Goal: Navigation & Orientation: Find specific page/section

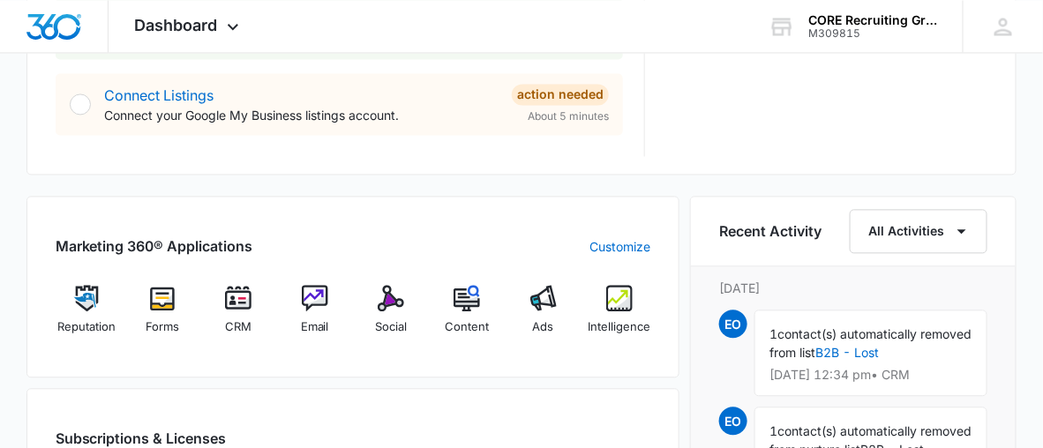
scroll to position [998, 0]
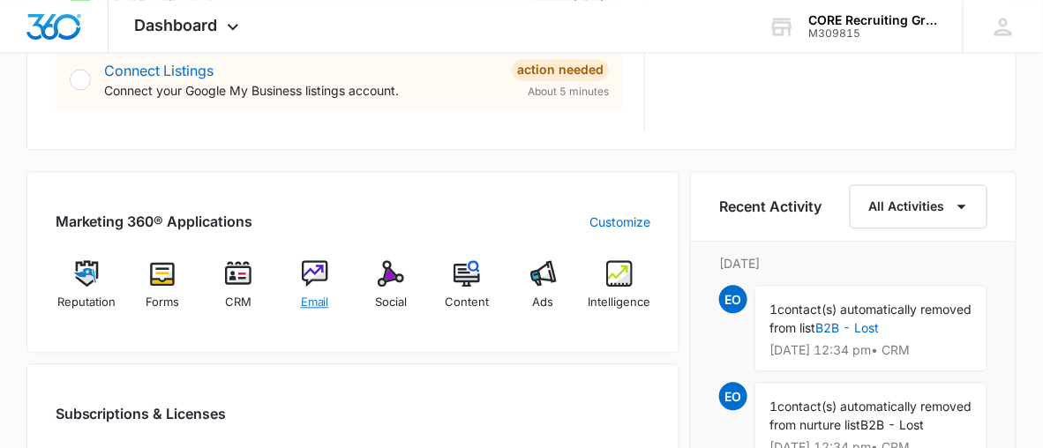
click at [323, 275] on img at bounding box center [315, 273] width 26 height 26
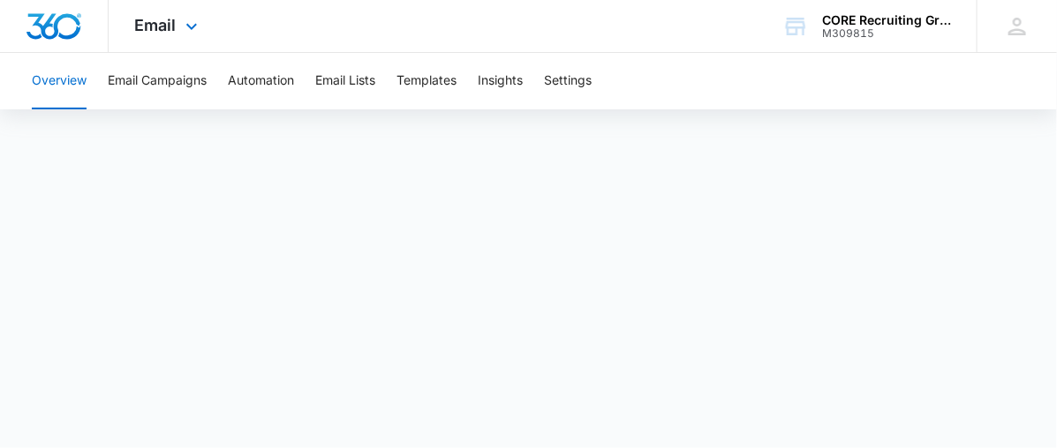
drag, startPoint x: 594, startPoint y: 11, endPoint x: 523, endPoint y: 40, distance: 76.4
click at [523, 40] on div "Email Apps Reputation Forms CRM Email Social Content Ads Intelligence Files Bra…" at bounding box center [528, 26] width 1057 height 53
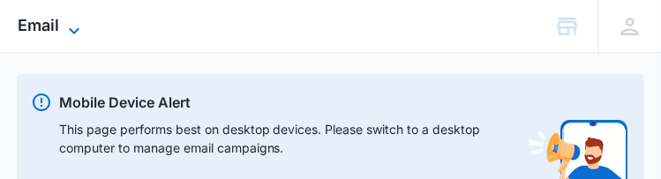
click at [79, 20] on icon at bounding box center [74, 30] width 21 height 21
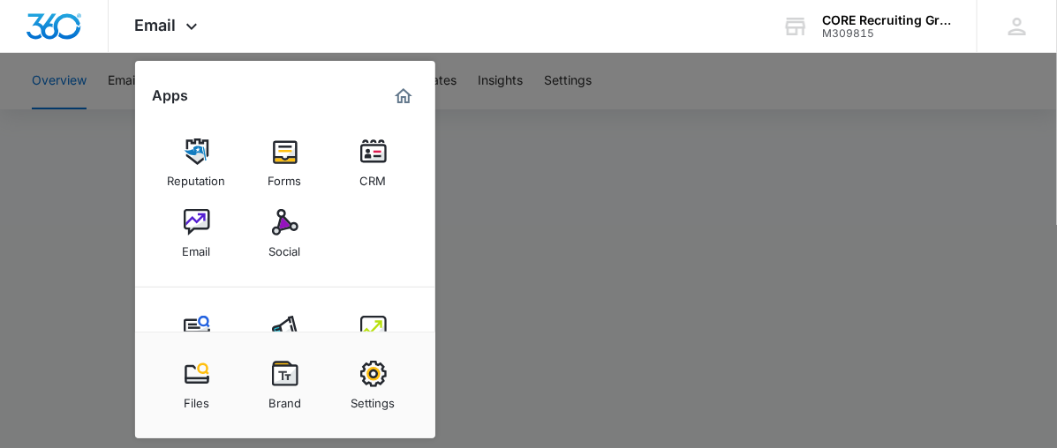
click at [619, 201] on div at bounding box center [528, 224] width 1057 height 448
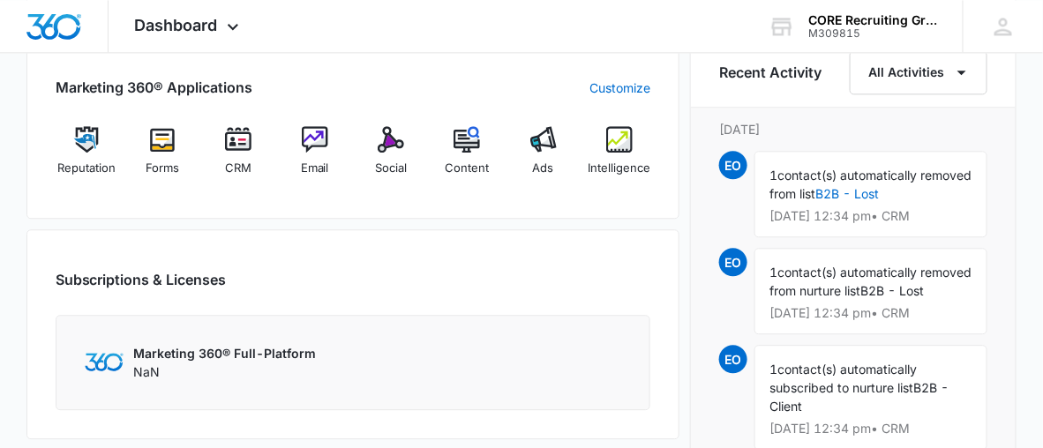
scroll to position [1133, 0]
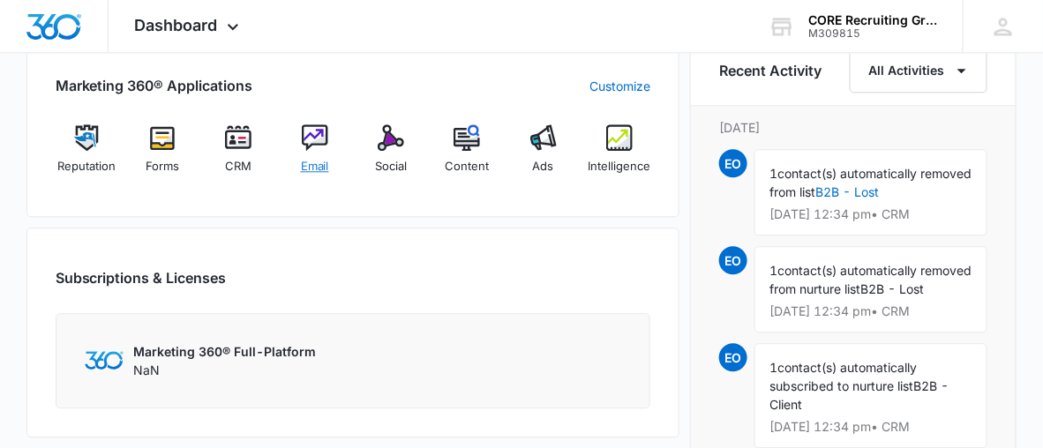
click at [316, 147] on img at bounding box center [315, 137] width 26 height 26
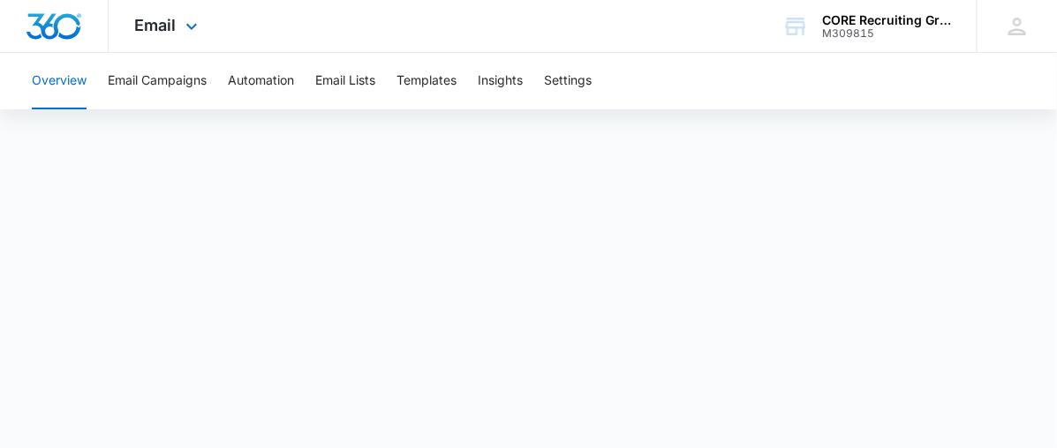
click at [747, 30] on div "Email Apps Reputation Forms CRM Email Social Content Ads Intelligence Files Bra…" at bounding box center [528, 26] width 1057 height 53
